Goal: Task Accomplishment & Management: Manage account settings

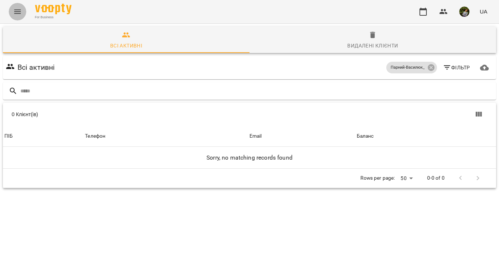
click at [12, 10] on button "Menu" at bounding box center [18, 12] width 18 height 18
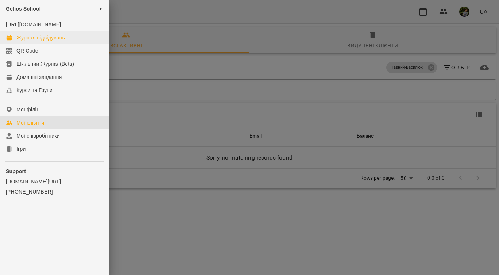
click at [31, 41] on div "Журнал відвідувань" at bounding box center [40, 37] width 49 height 7
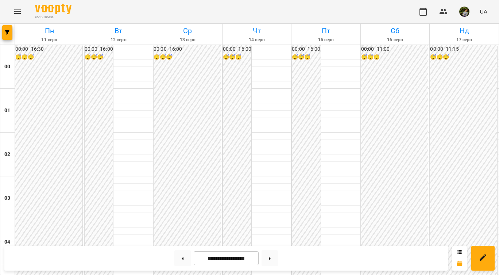
scroll to position [694, 0]
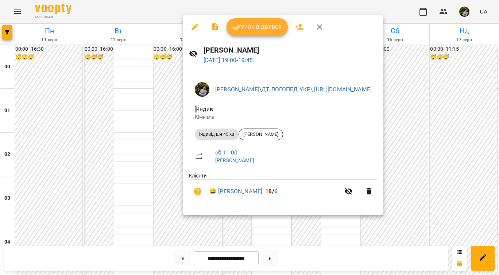
click at [343, 229] on div at bounding box center [249, 137] width 499 height 275
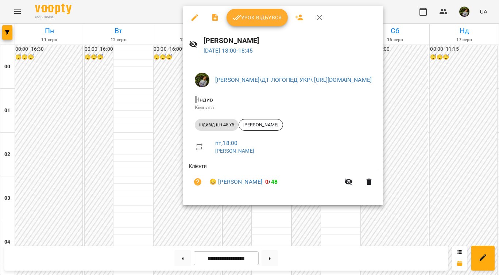
click at [277, 222] on div at bounding box center [249, 137] width 499 height 275
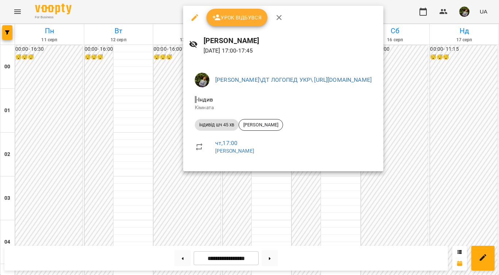
click at [272, 213] on div at bounding box center [249, 137] width 499 height 275
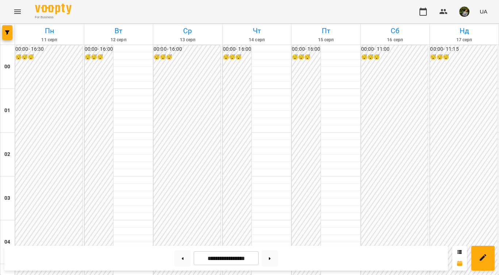
scroll to position [688, 0]
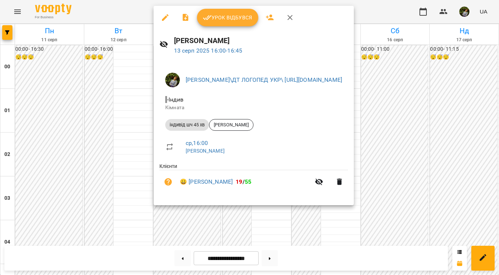
click at [112, 154] on div at bounding box center [249, 137] width 499 height 275
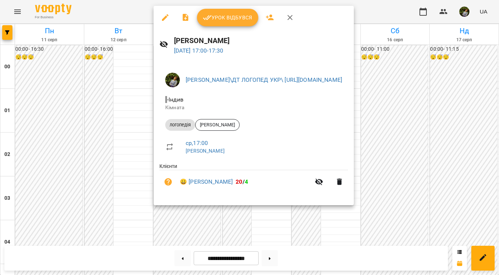
click at [115, 163] on div at bounding box center [249, 137] width 499 height 275
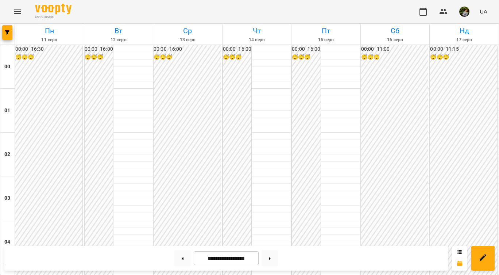
scroll to position [617, 0]
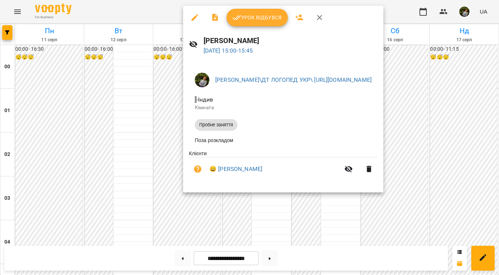
click at [270, 232] on div at bounding box center [249, 137] width 499 height 275
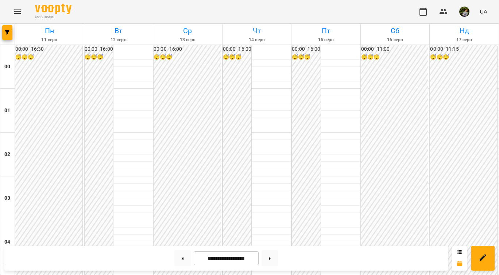
scroll to position [663, 0]
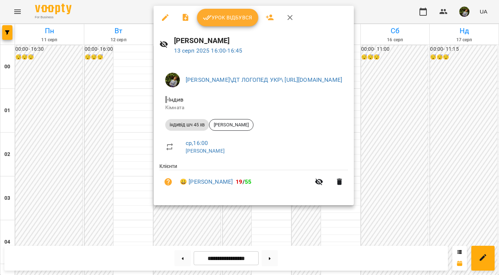
click at [92, 183] on div at bounding box center [249, 137] width 499 height 275
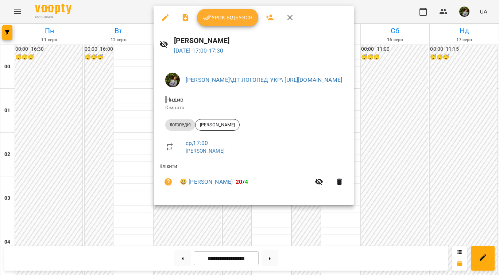
click at [118, 184] on div at bounding box center [249, 137] width 499 height 275
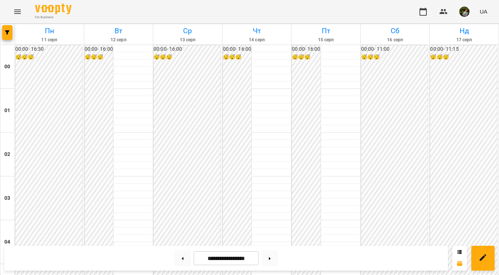
scroll to position [675, 0]
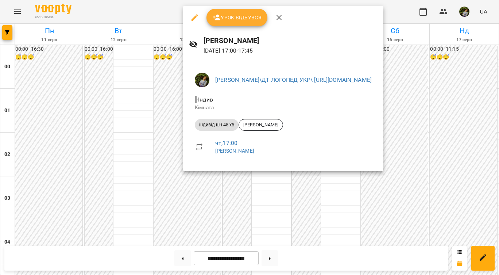
click at [259, 202] on div at bounding box center [249, 137] width 499 height 275
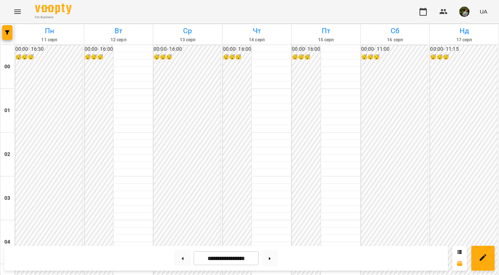
scroll to position [730, 0]
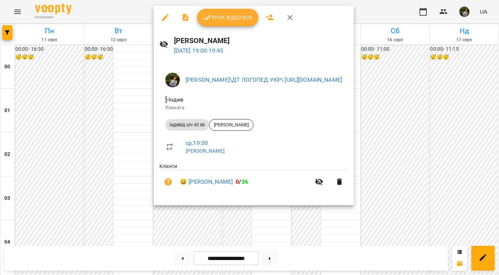
click at [111, 127] on div at bounding box center [249, 137] width 499 height 275
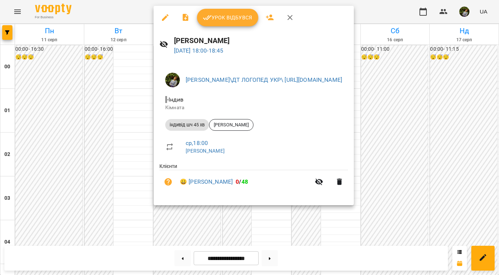
click at [103, 111] on div at bounding box center [249, 137] width 499 height 275
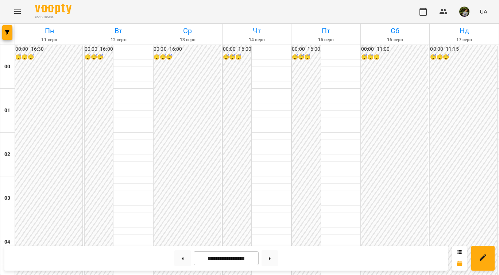
scroll to position [609, 0]
